Goal: Information Seeking & Learning: Check status

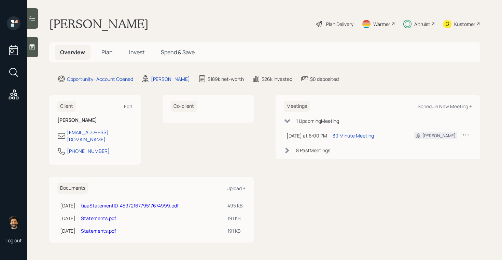
click at [105, 215] on link "Statements.pdf" at bounding box center [98, 218] width 35 height 6
click at [418, 27] on div "Altruist" at bounding box center [423, 24] width 16 height 7
click at [138, 53] on span "Invest" at bounding box center [136, 53] width 15 height 8
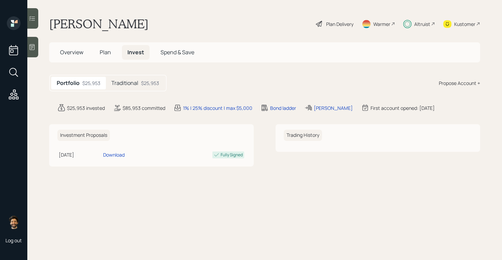
click at [138, 79] on div "Traditional $25,953" at bounding box center [135, 83] width 59 height 13
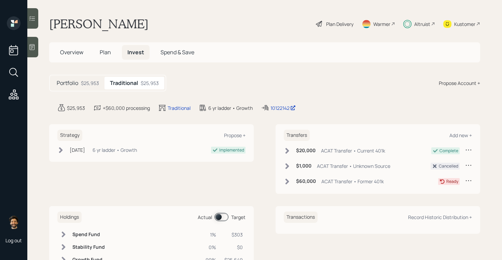
click at [287, 183] on icon at bounding box center [288, 182] width 4 height 6
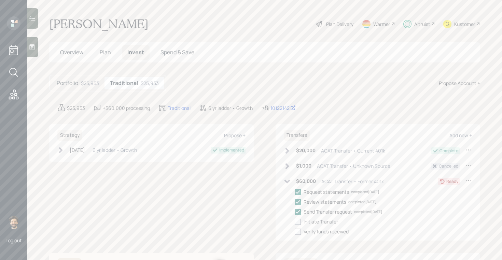
click at [298, 222] on div at bounding box center [298, 222] width 6 height 6
click at [295, 222] on input "checkbox" at bounding box center [295, 222] width 0 height 0
checkbox input "true"
click at [103, 53] on span "Plan" at bounding box center [105, 53] width 11 height 8
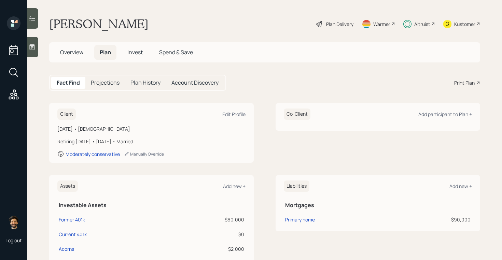
click at [66, 55] on span "Overview" at bounding box center [71, 53] width 23 height 8
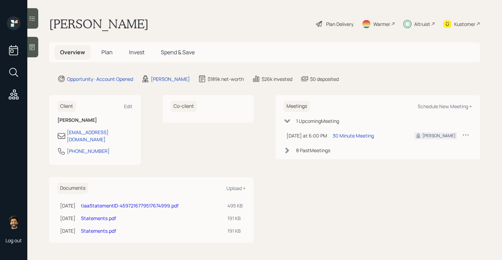
click at [135, 54] on span "Invest" at bounding box center [136, 53] width 15 height 8
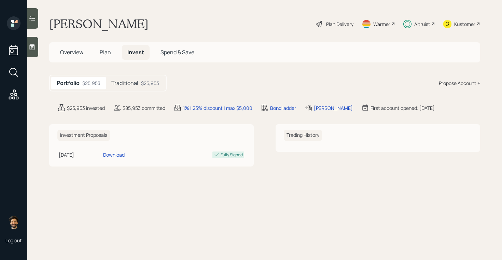
click at [133, 87] on div "Traditional $25,953" at bounding box center [135, 83] width 59 height 13
